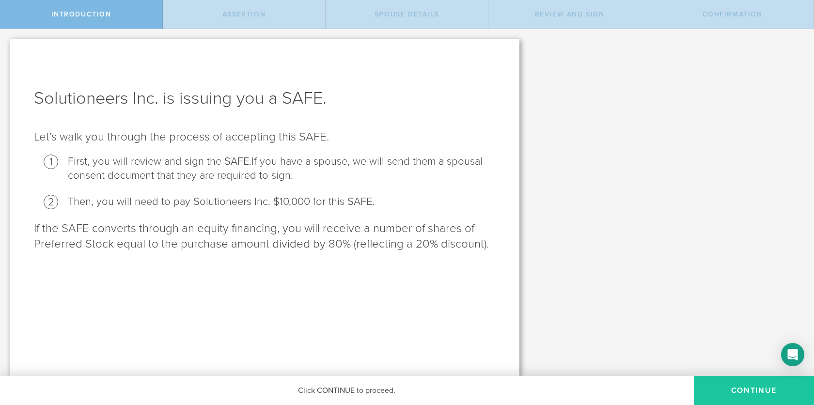
click at [726, 384] on button "Continue" at bounding box center [754, 390] width 120 height 29
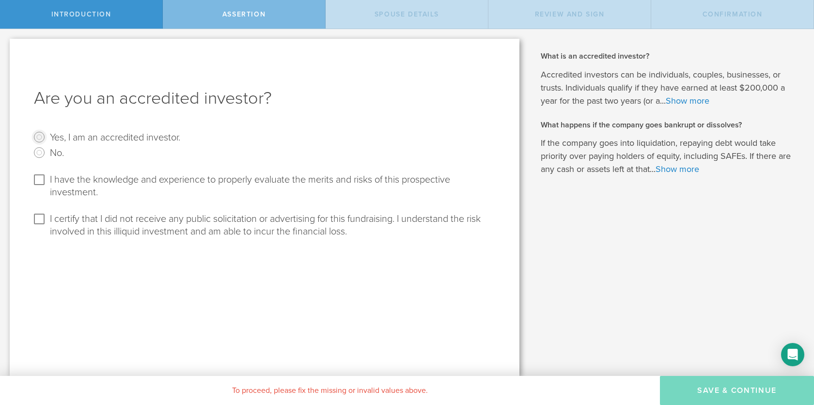
click at [42, 135] on input "Yes, I am an accredited investor." at bounding box center [40, 137] width 16 height 16
radio input "true"
click at [40, 178] on input "I have the knowledge and experience to properly evaluate the merits and risks o…" at bounding box center [40, 180] width 16 height 16
checkbox input "true"
click at [34, 224] on input "I certify that I did not receive any public solicitation or advertising for thi…" at bounding box center [40, 219] width 16 height 16
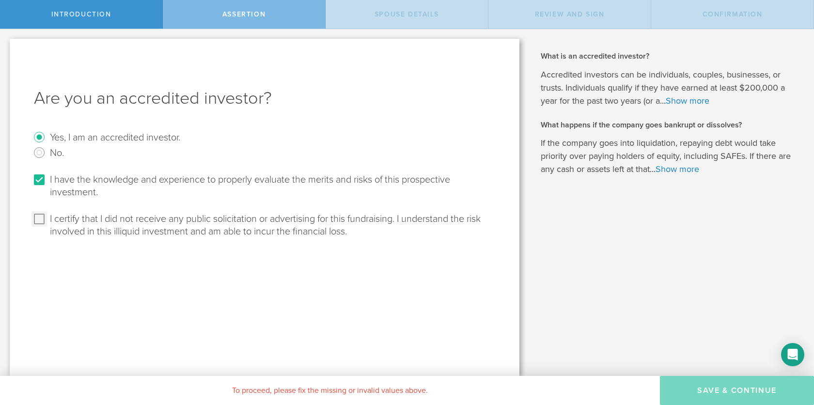
checkbox input "true"
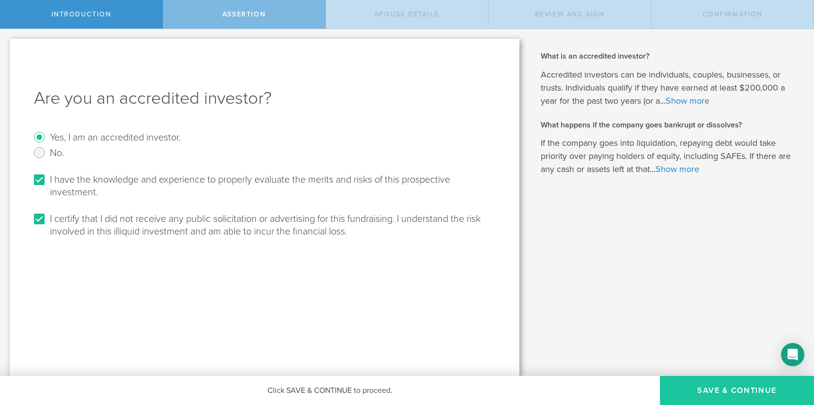
click at [731, 391] on button "Save & Continue" at bounding box center [737, 390] width 154 height 29
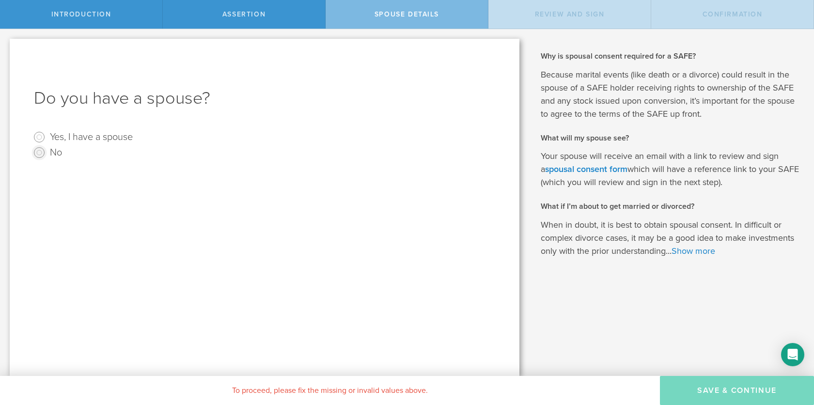
click at [37, 154] on input "No" at bounding box center [40, 153] width 16 height 16
radio input "true"
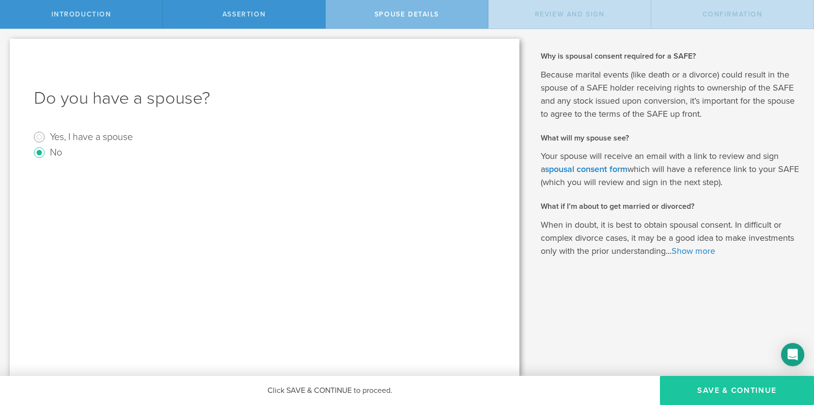
click at [692, 387] on button "Save & Continue" at bounding box center [737, 390] width 154 height 29
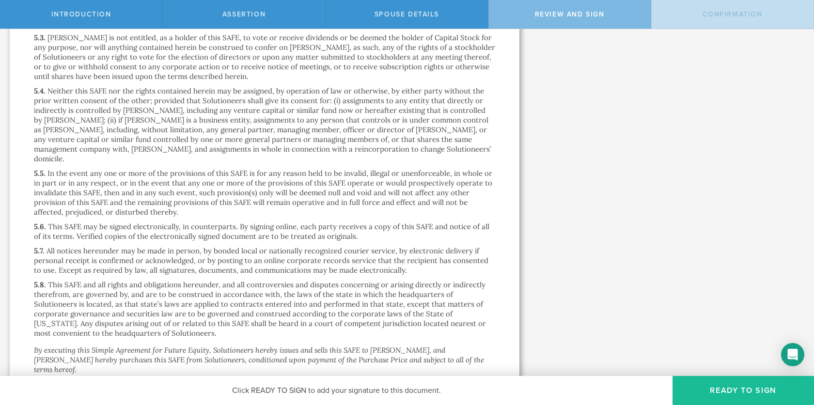
scroll to position [2053, 0]
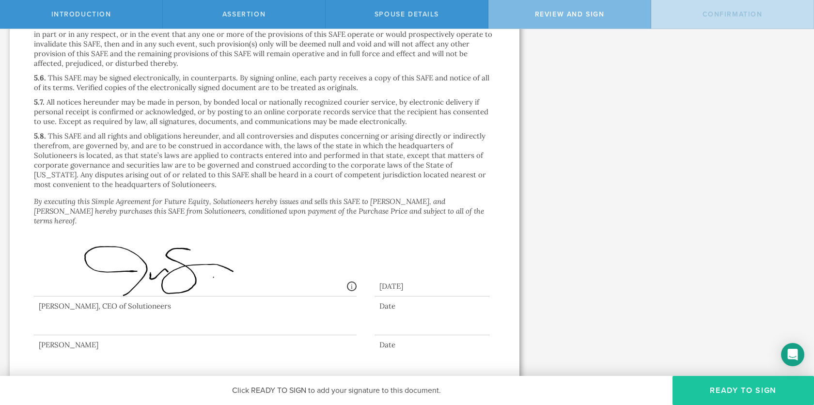
click at [712, 387] on button "Ready to Sign" at bounding box center [744, 390] width 142 height 29
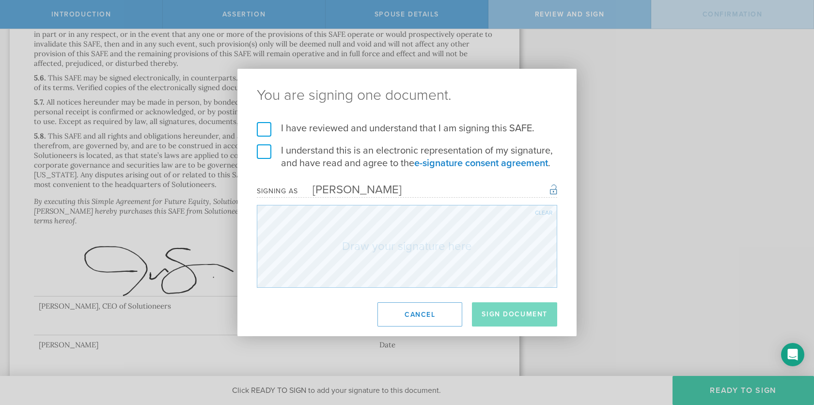
click at [264, 127] on label "I have reviewed and understand that I am signing this SAFE." at bounding box center [407, 128] width 301 height 13
click at [0, 0] on input "I have reviewed and understand that I am signing this SAFE." at bounding box center [0, 0] width 0 height 0
click at [264, 153] on label "I understand this is an electronic representation of my signature, and have rea…" at bounding box center [407, 156] width 301 height 25
click at [0, 0] on input "I understand this is an electronic representation of my signature, and have rea…" at bounding box center [0, 0] width 0 height 0
click at [535, 298] on div "You are signing one document. I have reviewed and understand that I am signing …" at bounding box center [407, 203] width 339 height 268
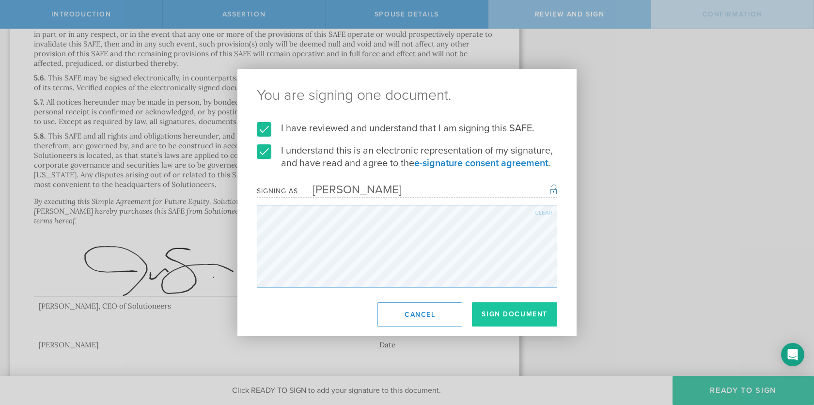
click at [539, 319] on button "Sign Document" at bounding box center [514, 314] width 85 height 24
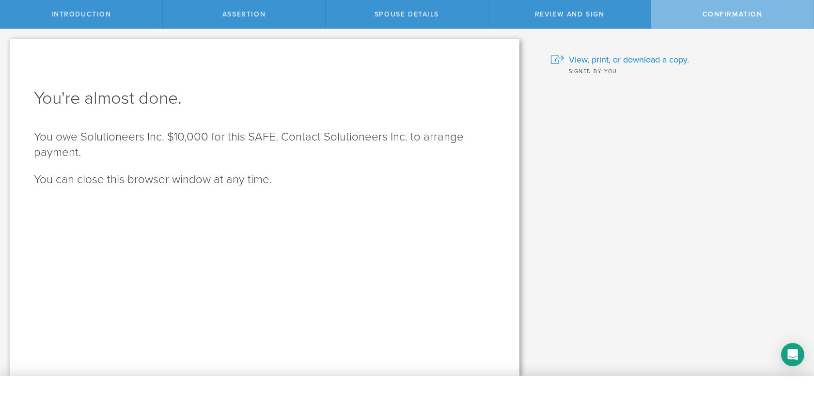
scroll to position [0, 0]
